Goal: Find specific page/section

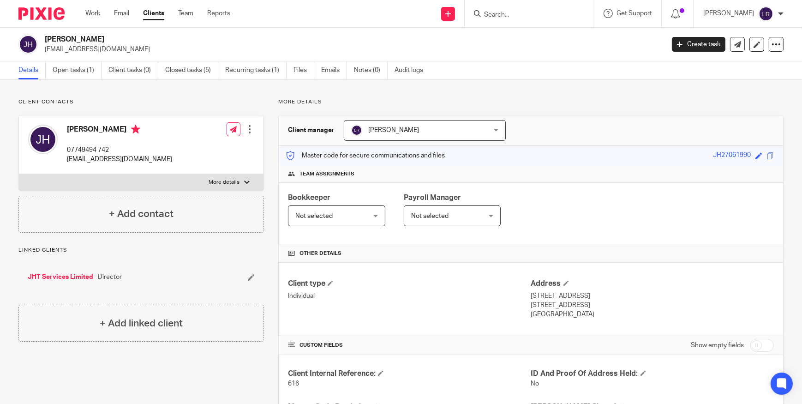
scroll to position [320, 0]
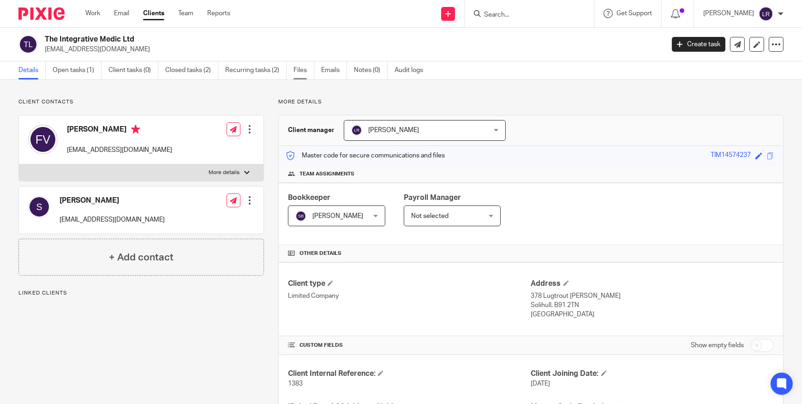
click at [296, 69] on link "Files" at bounding box center [303, 70] width 21 height 18
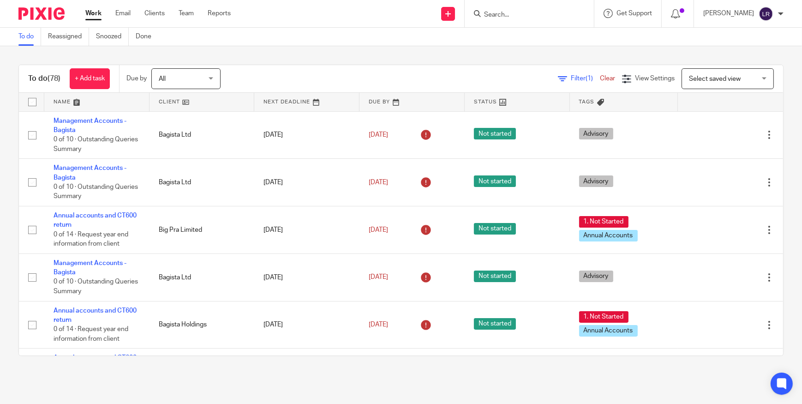
click at [522, 9] on form at bounding box center [532, 14] width 98 height 12
click at [518, 16] on input "Search" at bounding box center [524, 15] width 83 height 8
type input "jht"
click at [539, 36] on link at bounding box center [559, 39] width 156 height 21
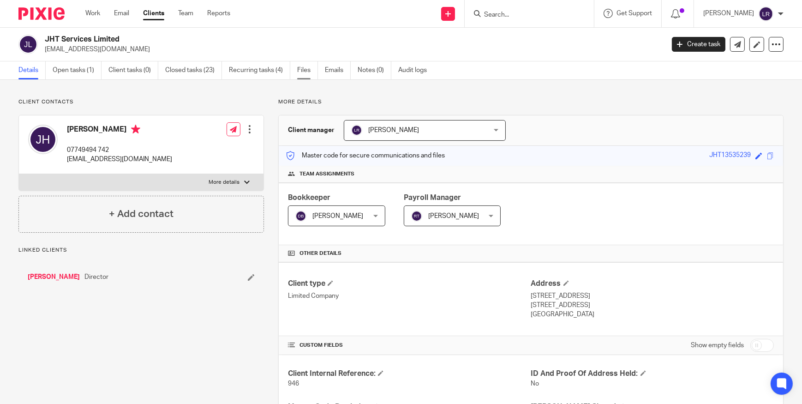
click at [307, 71] on link "Files" at bounding box center [307, 70] width 21 height 18
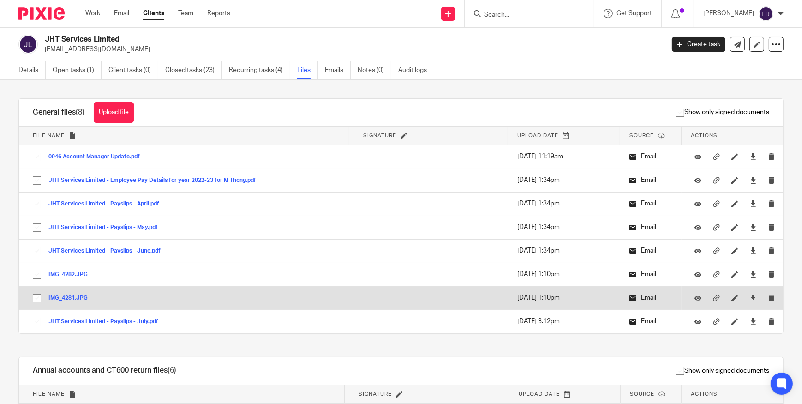
scroll to position [237, 0]
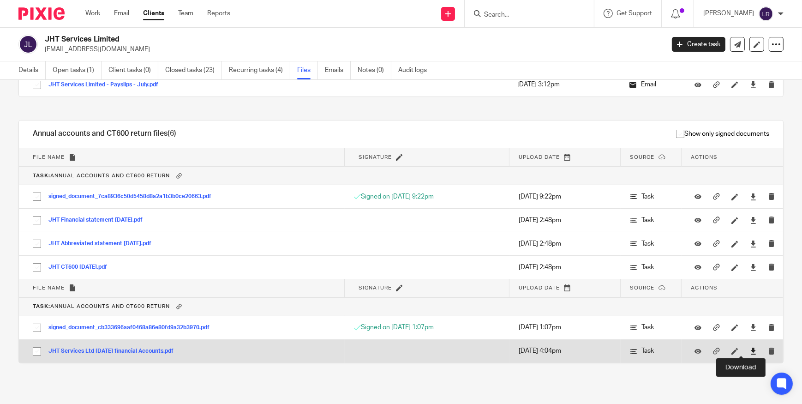
click at [750, 350] on icon at bounding box center [753, 350] width 7 height 7
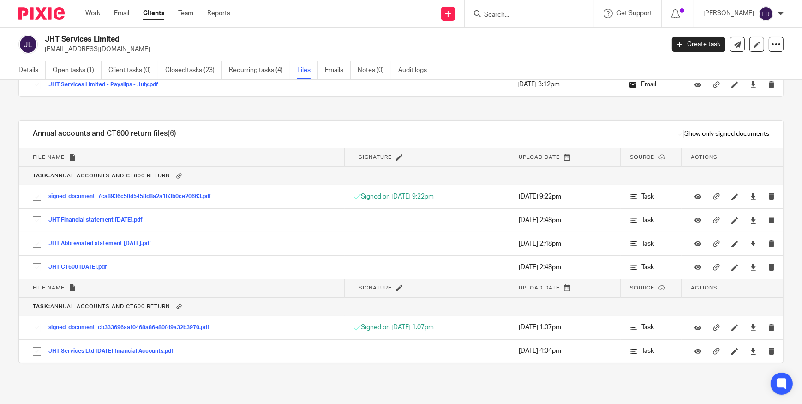
click at [503, 37] on h2 "JHT Services Limited" at bounding box center [290, 40] width 490 height 10
